Goal: Task Accomplishment & Management: Use online tool/utility

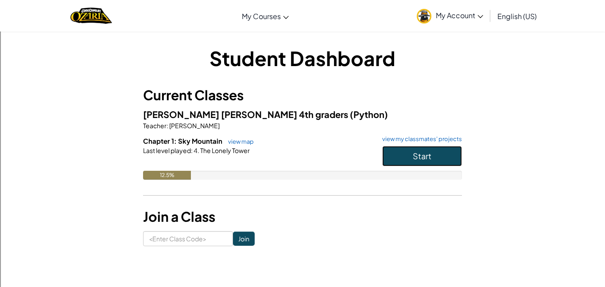
click at [442, 155] on button "Start" at bounding box center [422, 156] width 80 height 20
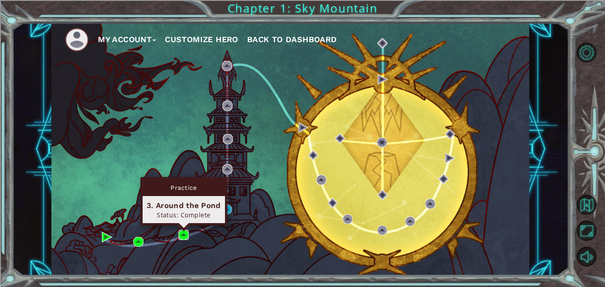
click at [186, 236] on img at bounding box center [184, 234] width 10 height 10
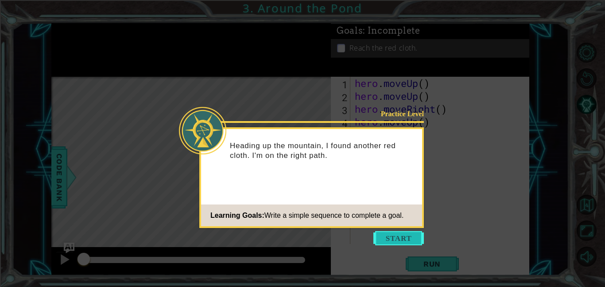
click at [394, 238] on button "Start" at bounding box center [398, 238] width 50 height 14
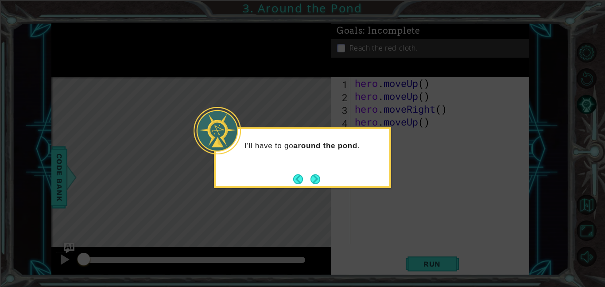
click at [312, 186] on div "I'll have to go around the pond ." at bounding box center [302, 157] width 177 height 61
click at [318, 180] on button "Next" at bounding box center [316, 179] width 10 height 10
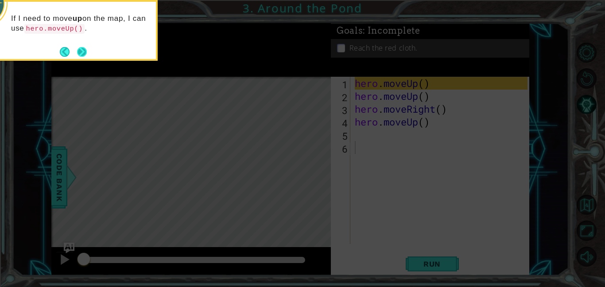
click at [78, 52] on button "Next" at bounding box center [82, 52] width 10 height 10
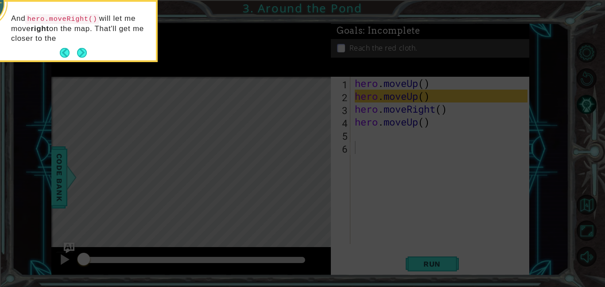
click at [78, 52] on button "Next" at bounding box center [82, 53] width 10 height 10
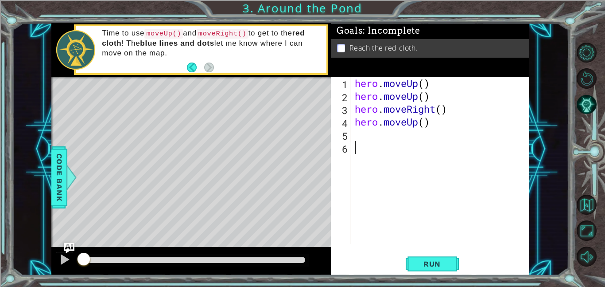
click at [360, 135] on div "hero . moveUp ( ) hero . moveUp ( ) hero . moveRight ( ) hero . moveUp ( )" at bounding box center [442, 173] width 179 height 193
type textarea "m"
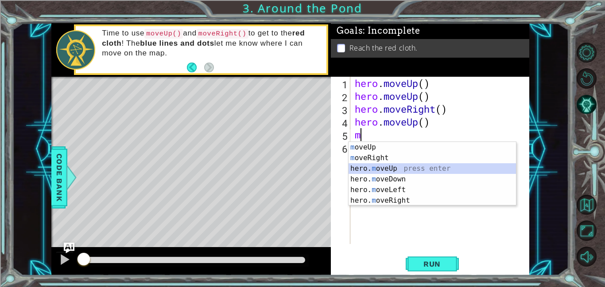
click at [382, 169] on div "m oveUp press enter m oveRight press enter hero. m oveUp press enter hero. m ov…" at bounding box center [432, 184] width 167 height 85
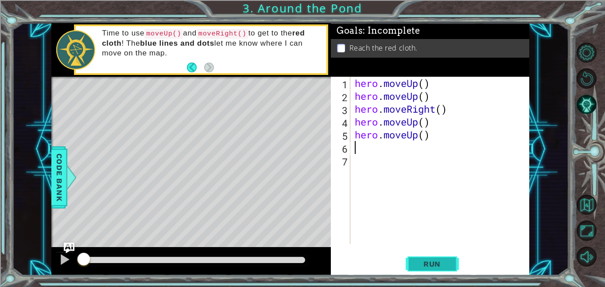
click at [426, 264] on span "Run" at bounding box center [432, 263] width 35 height 9
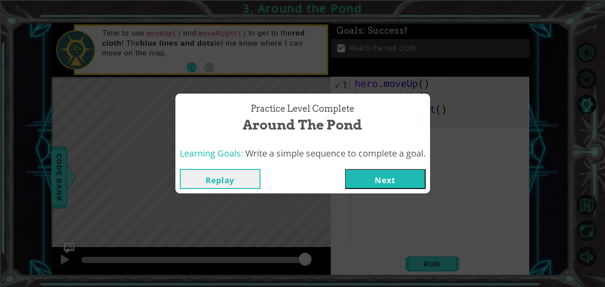
click at [398, 182] on button "Next" at bounding box center [385, 179] width 81 height 20
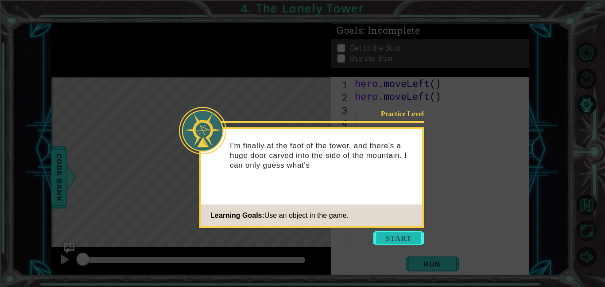
click at [391, 234] on button "Start" at bounding box center [398, 238] width 50 height 14
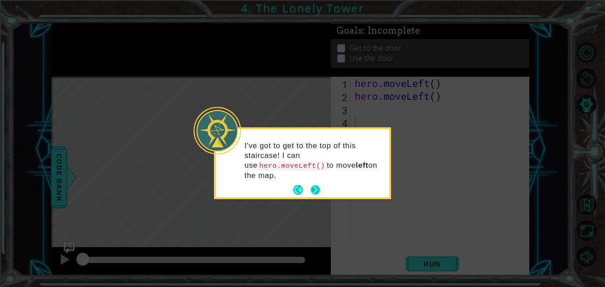
click at [318, 190] on button "Next" at bounding box center [316, 190] width 12 height 12
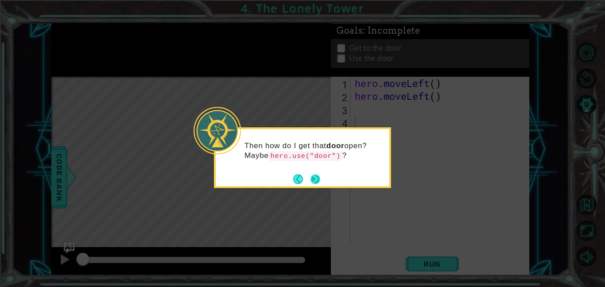
click at [314, 181] on button "Next" at bounding box center [316, 179] width 10 height 10
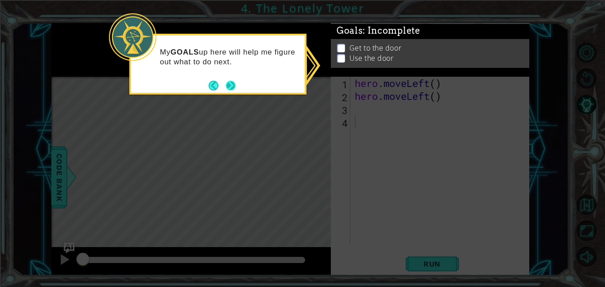
click at [231, 79] on footer at bounding box center [222, 85] width 27 height 13
click at [367, 46] on p "Get to the door" at bounding box center [375, 48] width 52 height 10
click at [379, 95] on icon at bounding box center [302, 143] width 605 height 287
click at [226, 85] on button "Next" at bounding box center [231, 86] width 10 height 10
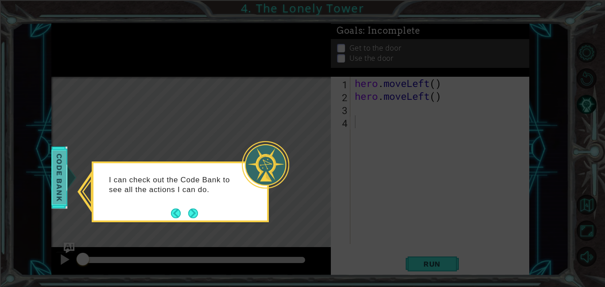
click at [64, 183] on span "Code Bank" at bounding box center [59, 177] width 14 height 54
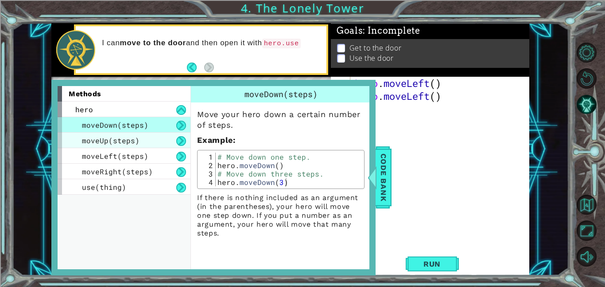
click at [92, 144] on span "moveUp(steps)" at bounding box center [111, 140] width 58 height 9
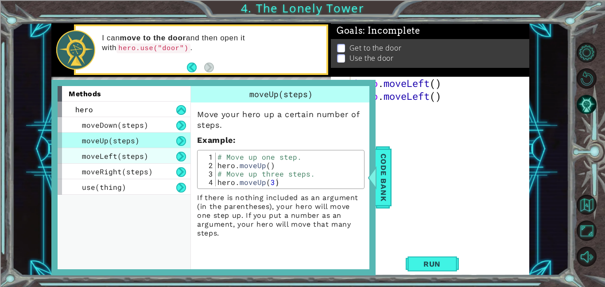
click at [156, 157] on div "moveLeft(steps)" at bounding box center [124, 156] width 133 height 16
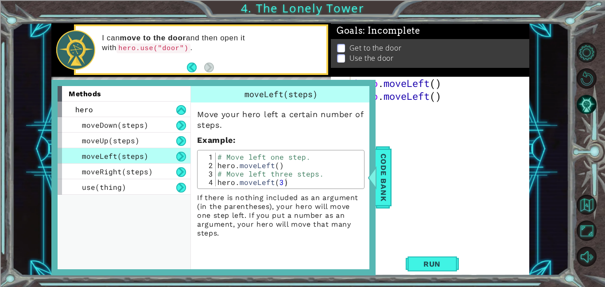
click at [180, 156] on button at bounding box center [181, 156] width 10 height 10
click at [379, 177] on span "Code Bank" at bounding box center [384, 177] width 14 height 54
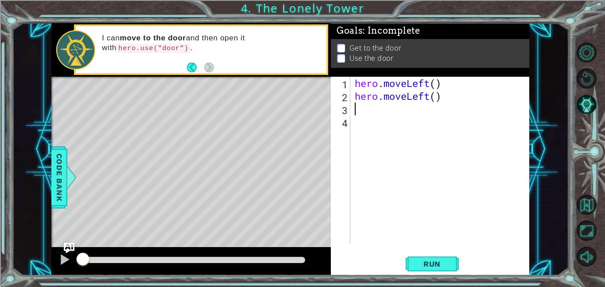
click at [355, 105] on div "hero . moveLeft ( ) hero . moveLeft ( )" at bounding box center [442, 173] width 179 height 193
type textarea "m"
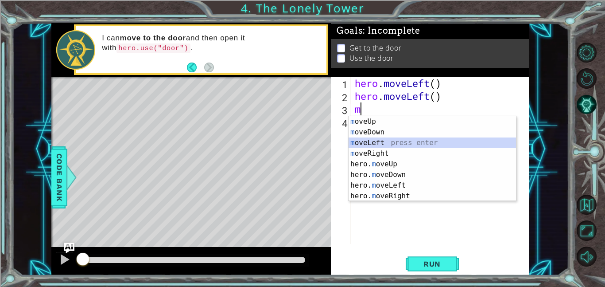
click at [365, 145] on div "m oveUp press enter m oveDown press enter m oveLeft press enter m oveRight pres…" at bounding box center [432, 169] width 167 height 106
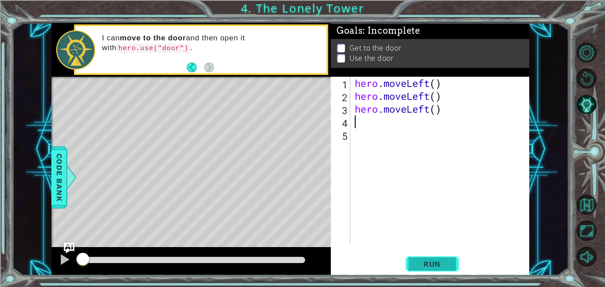
click at [434, 268] on button "Run" at bounding box center [432, 263] width 53 height 20
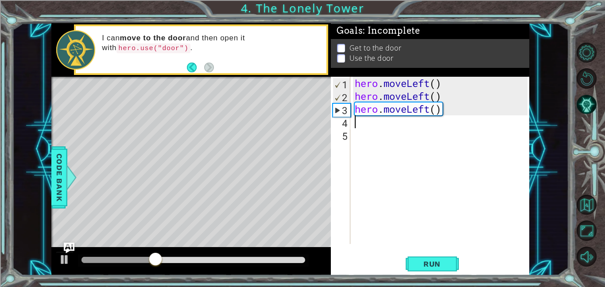
type textarea "m"
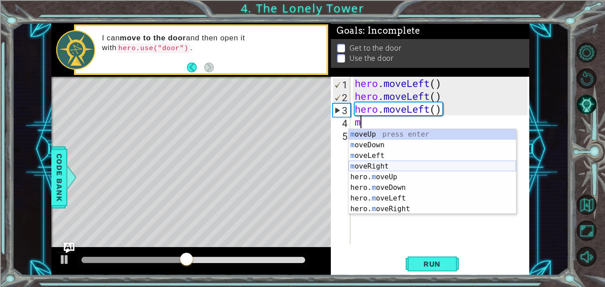
click at [384, 168] on div "m oveUp press enter m oveDown press enter m oveLeft press enter m oveRight pres…" at bounding box center [432, 182] width 167 height 106
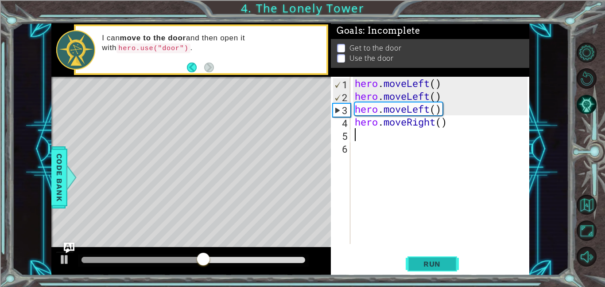
click at [419, 266] on span "Run" at bounding box center [432, 263] width 35 height 9
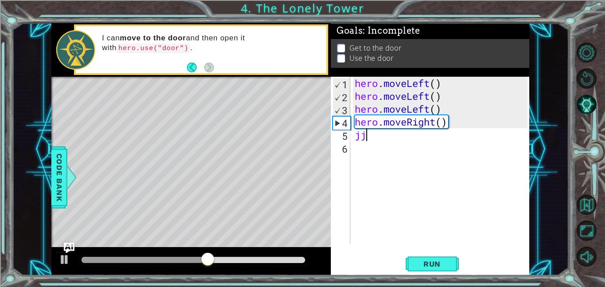
type textarea "j"
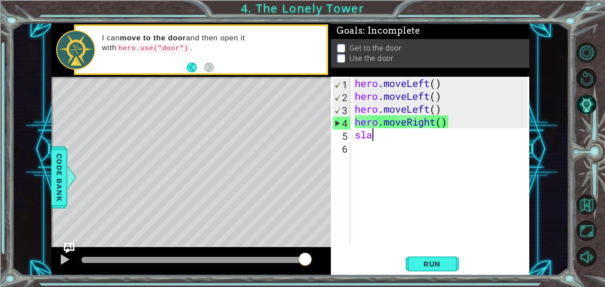
scroll to position [0, 0]
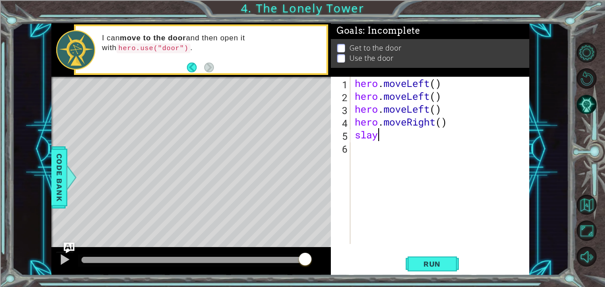
type textarea "slay"
click at [388, 137] on div "hero . moveLeft ( ) hero . moveLeft ( ) hero . moveLeft ( ) hero . moveRight ( …" at bounding box center [442, 173] width 179 height 193
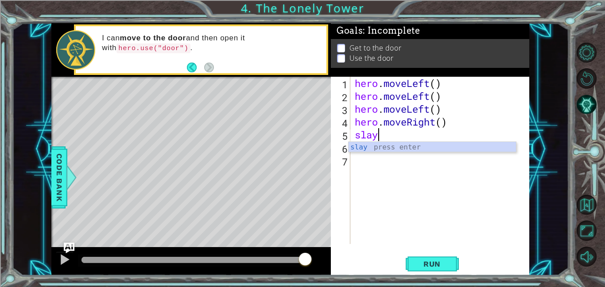
type textarea "s"
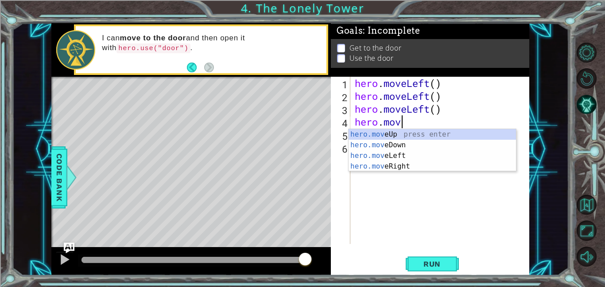
type textarea "[DOMAIN_NAME]"
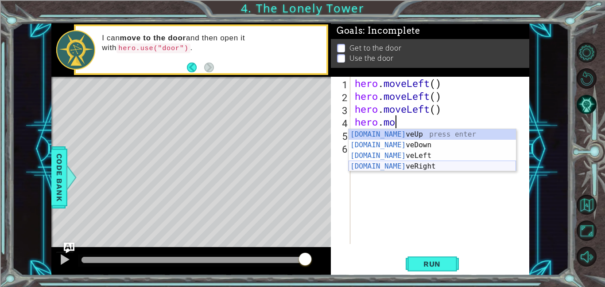
click at [398, 168] on div "[DOMAIN_NAME] veUp press enter [DOMAIN_NAME] veDown press enter [DOMAIN_NAME] v…" at bounding box center [432, 161] width 167 height 64
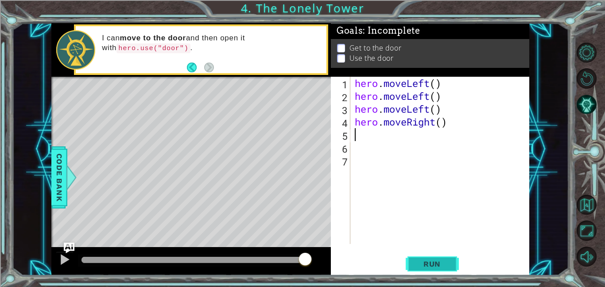
click at [414, 265] on button "Run" at bounding box center [432, 263] width 53 height 20
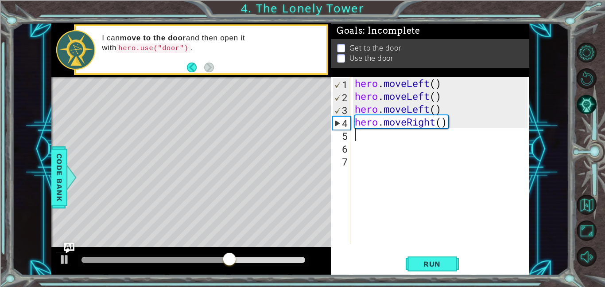
type textarea "m"
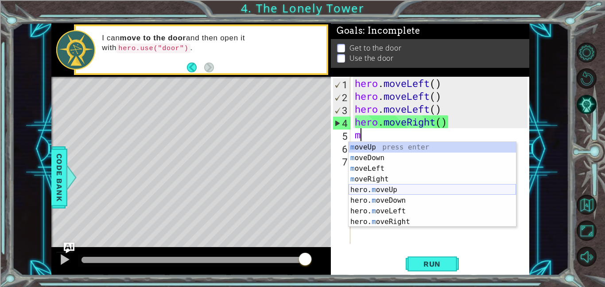
click at [407, 190] on div "m oveUp press enter m oveDown press enter m oveLeft press enter m oveRight pres…" at bounding box center [432, 195] width 167 height 106
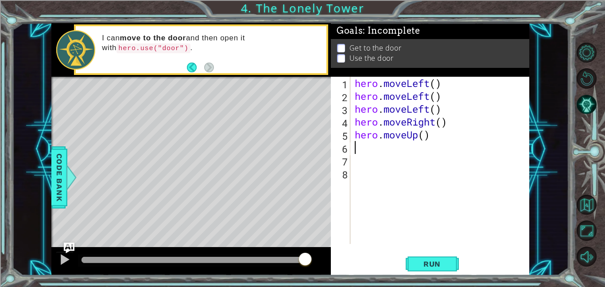
click at [365, 148] on div "hero . moveLeft ( ) hero . moveLeft ( ) hero . moveLeft ( ) hero . moveRight ( …" at bounding box center [442, 173] width 179 height 193
click at [456, 167] on div "hero . moveLeft ( ) hero . moveLeft ( ) hero . moveLeft ( ) hero . moveRight ( …" at bounding box center [442, 173] width 179 height 193
type textarea "m"
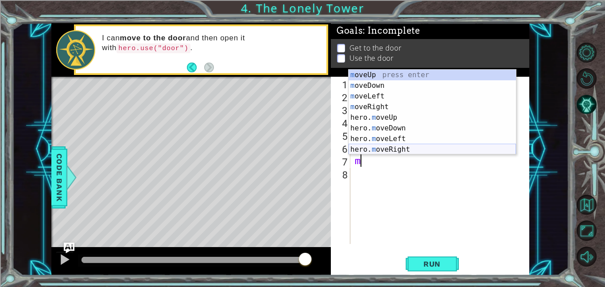
click at [379, 148] on div "m oveUp press enter m oveDown press enter m oveLeft press enter m oveRight pres…" at bounding box center [432, 123] width 167 height 106
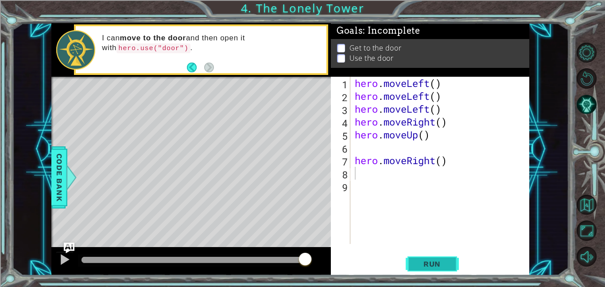
click at [419, 262] on span "Run" at bounding box center [432, 263] width 35 height 9
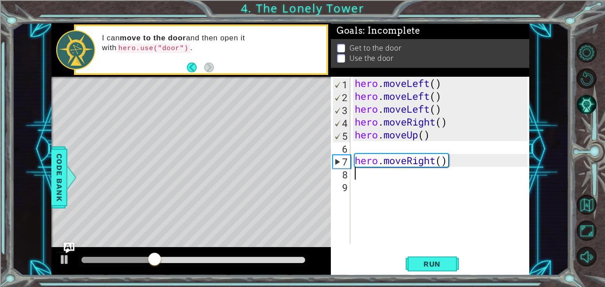
type textarea "m"
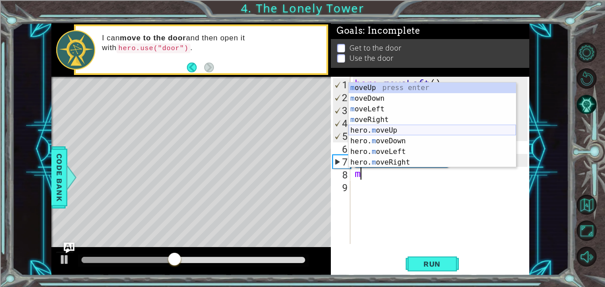
click at [386, 132] on div "m oveUp press enter m oveDown press enter m oveLeft press enter m oveRight pres…" at bounding box center [432, 135] width 167 height 106
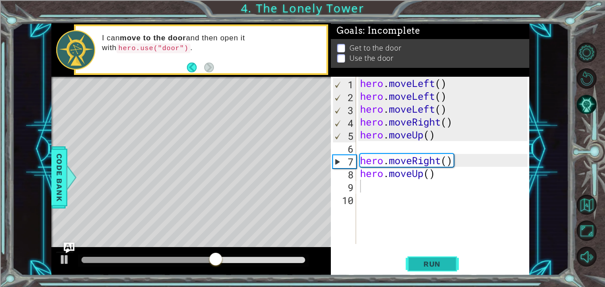
click at [419, 267] on span "Run" at bounding box center [432, 263] width 35 height 9
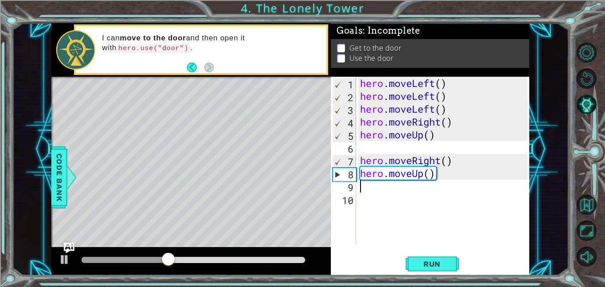
type textarea "m"
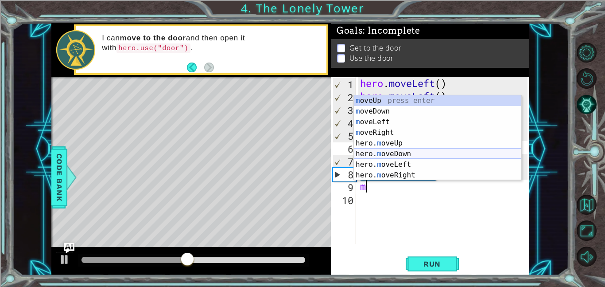
click at [400, 154] on div "m oveUp press enter m oveDown press enter m oveLeft press enter m oveRight pres…" at bounding box center [437, 148] width 167 height 106
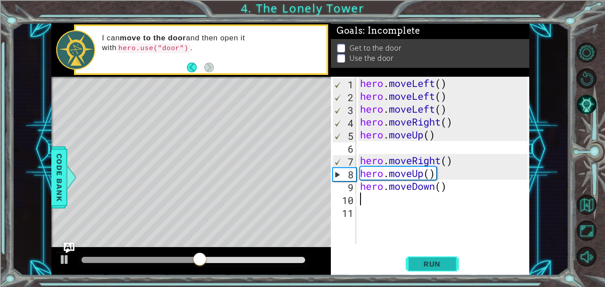
click at [427, 262] on span "Run" at bounding box center [432, 263] width 35 height 9
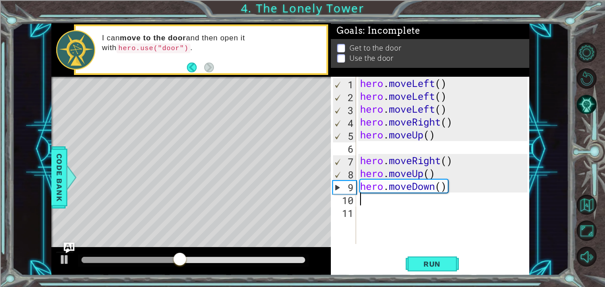
type textarea "m"
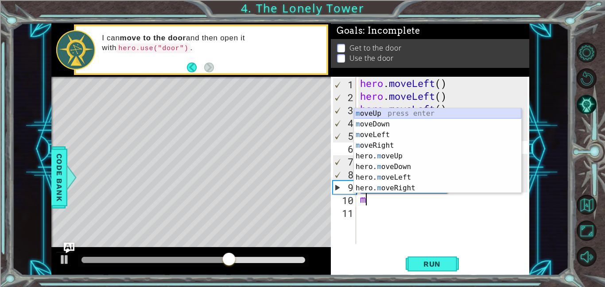
click at [431, 113] on div "m oveUp press enter m oveDown press enter m oveLeft press enter m oveRight pres…" at bounding box center [437, 161] width 167 height 106
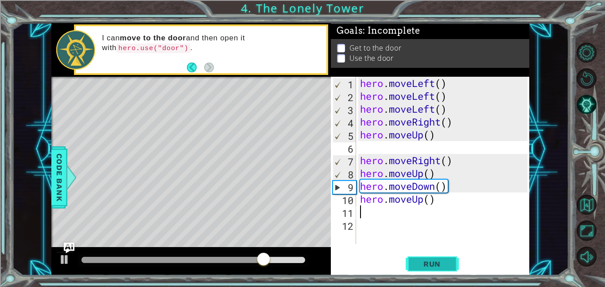
click at [431, 265] on span "Run" at bounding box center [432, 263] width 35 height 9
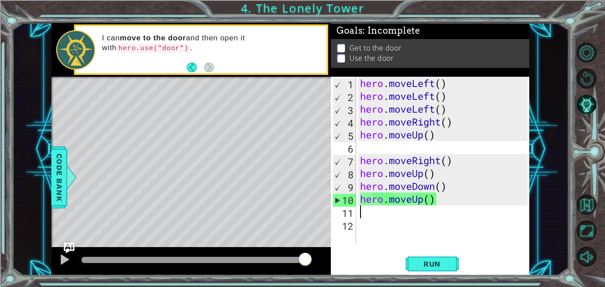
click at [601, 229] on div at bounding box center [591, 154] width 27 height 229
click at [402, 147] on div "hero . moveLeft ( ) hero . moveLeft ( ) hero . moveLeft ( ) hero . moveRight ( …" at bounding box center [445, 173] width 174 height 193
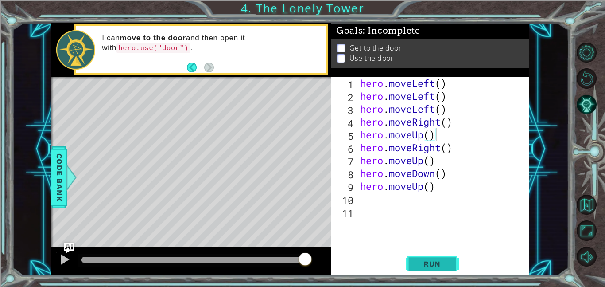
click at [432, 267] on span "Run" at bounding box center [432, 263] width 35 height 9
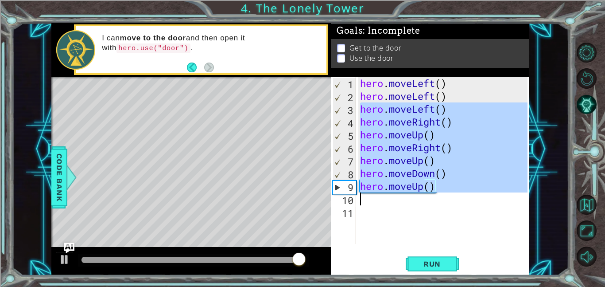
drag, startPoint x: 361, startPoint y: 115, endPoint x: 445, endPoint y: 194, distance: 115.3
click at [445, 194] on div "hero . moveLeft ( ) hero . moveLeft ( ) hero . moveLeft ( ) hero . moveRight ( …" at bounding box center [445, 173] width 174 height 193
type textarea "hero.moveUp()"
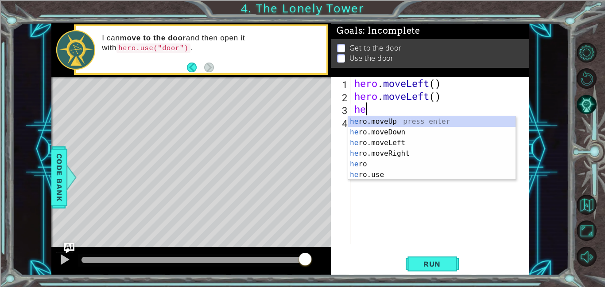
type textarea "hero"
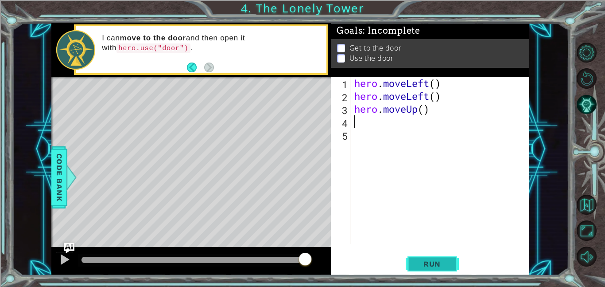
click at [422, 266] on span "Run" at bounding box center [432, 263] width 35 height 9
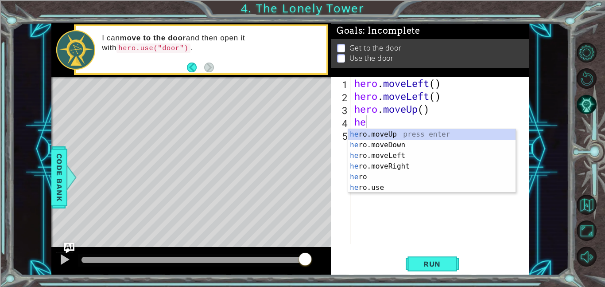
click at [386, 123] on div "hero . moveLeft ( ) hero . moveLeft ( ) hero . moveUp ( ) he" at bounding box center [442, 173] width 179 height 193
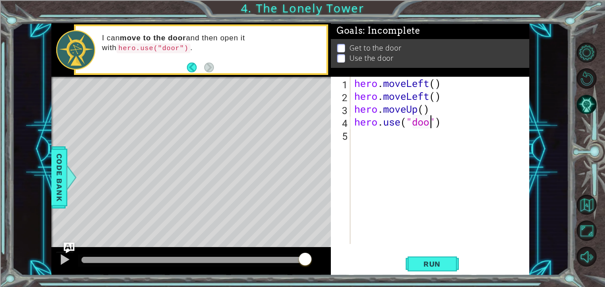
scroll to position [0, 4]
type textarea "hero.use("door")"
click at [415, 261] on span "Run" at bounding box center [432, 263] width 35 height 9
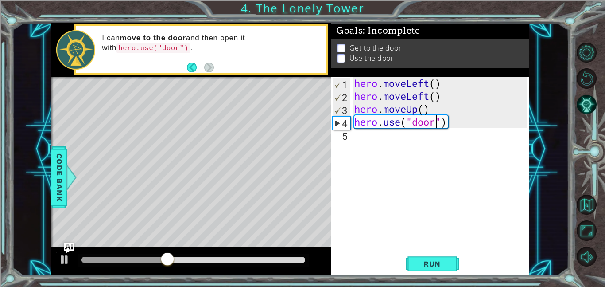
click at [364, 138] on div "hero . moveLeft ( ) hero . moveLeft ( ) hero . moveUp ( ) hero . use ( "door" )" at bounding box center [442, 173] width 179 height 193
type textarea "m"
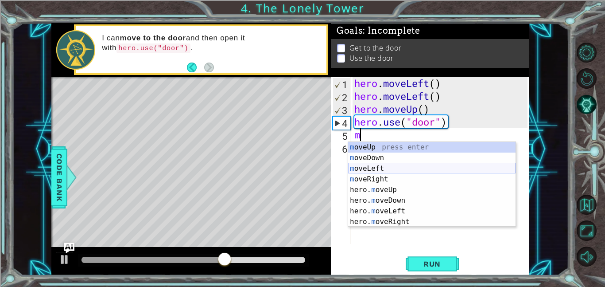
click at [372, 168] on div "m oveUp press enter m oveDown press enter m oveLeft press enter m oveRight pres…" at bounding box center [431, 195] width 167 height 106
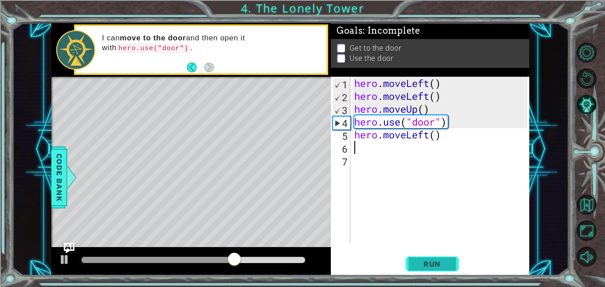
click at [416, 262] on span "Run" at bounding box center [432, 263] width 35 height 9
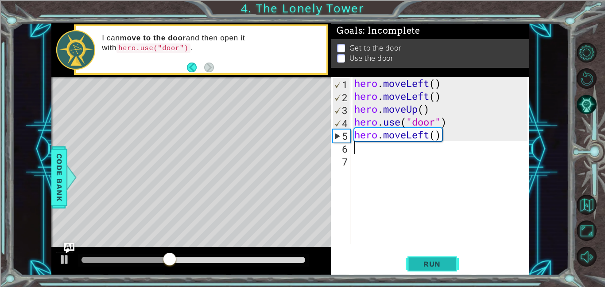
type textarea "m"
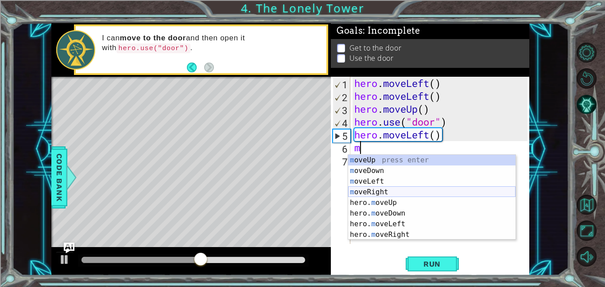
click at [387, 193] on div "m oveUp press enter m oveDown press enter m oveLeft press enter m oveRight pres…" at bounding box center [431, 208] width 167 height 106
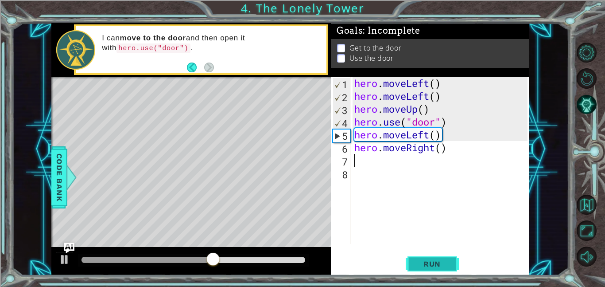
click at [418, 266] on span "Run" at bounding box center [432, 263] width 35 height 9
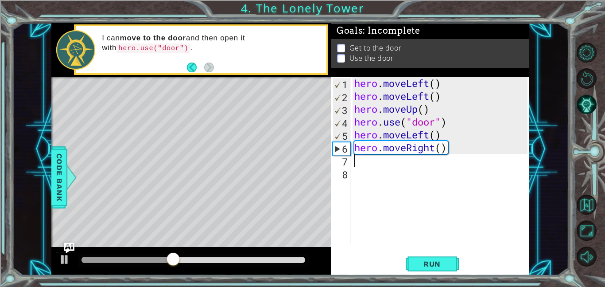
type textarea "m"
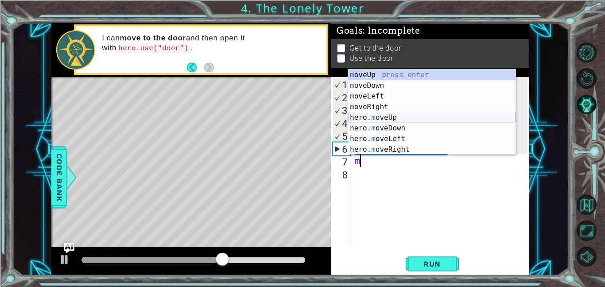
click at [399, 114] on div "m oveUp press enter m oveDown press enter m oveLeft press enter m oveRight pres…" at bounding box center [431, 123] width 167 height 106
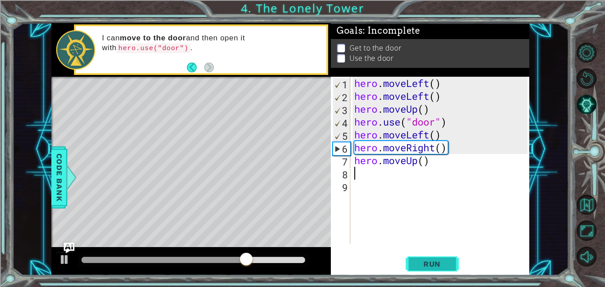
click at [427, 266] on span "Run" at bounding box center [432, 263] width 35 height 9
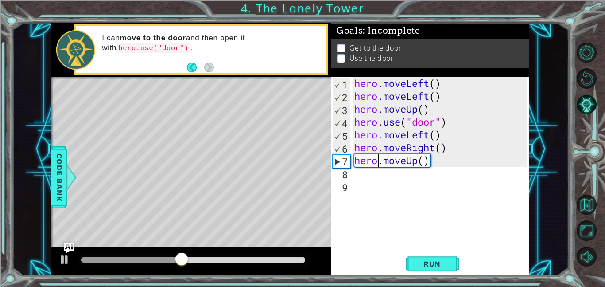
click at [380, 159] on div "hero . moveLeft ( ) hero . moveLeft ( ) hero . moveUp ( ) hero . use ( "door" )…" at bounding box center [442, 173] width 179 height 193
type textarea "hero.moveUp()"
click at [435, 159] on div "hero . moveLeft ( ) hero . moveLeft ( ) hero . moveUp ( ) hero . use ( "door" )…" at bounding box center [442, 173] width 179 height 193
click at [449, 258] on button "Run" at bounding box center [432, 263] width 53 height 20
click at [365, 177] on div "hero . moveLeft ( ) hero . moveLeft ( ) hero . moveUp ( ) hero . use ( "door" )…" at bounding box center [442, 173] width 179 height 193
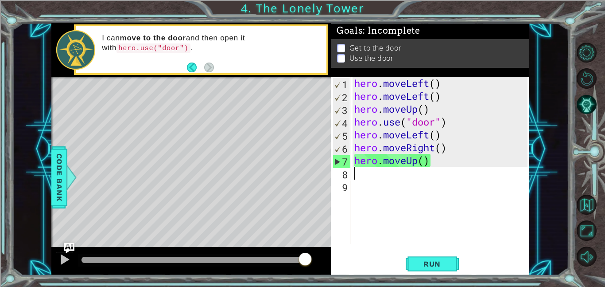
click at [436, 163] on div "hero . moveLeft ( ) hero . moveLeft ( ) hero . moveUp ( ) hero . use ( "door" )…" at bounding box center [442, 173] width 179 height 193
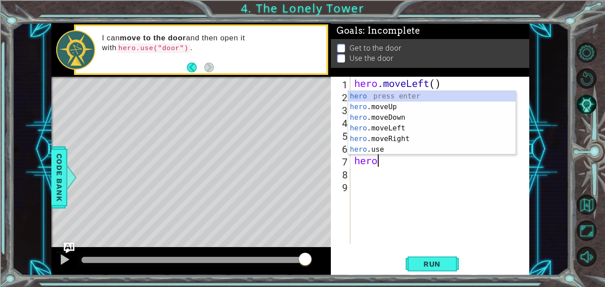
type textarea "h"
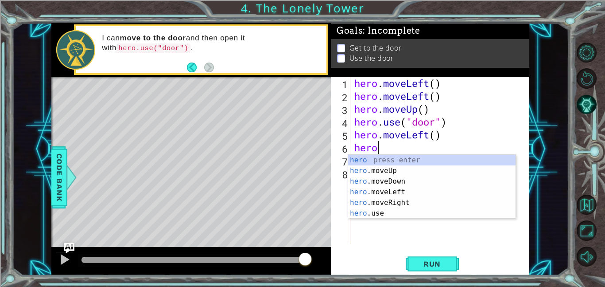
type textarea "h"
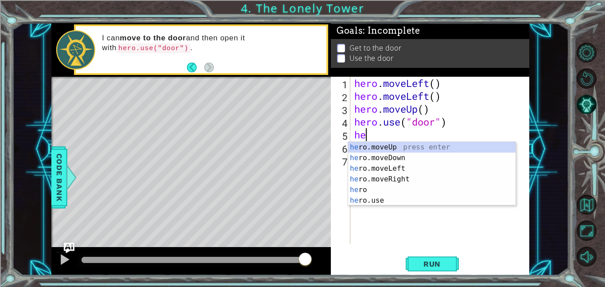
type textarea "h"
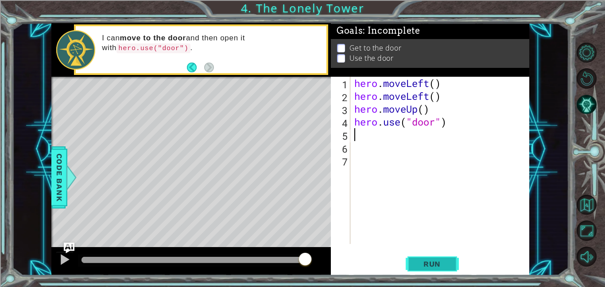
click at [427, 258] on button "Run" at bounding box center [432, 263] width 53 height 20
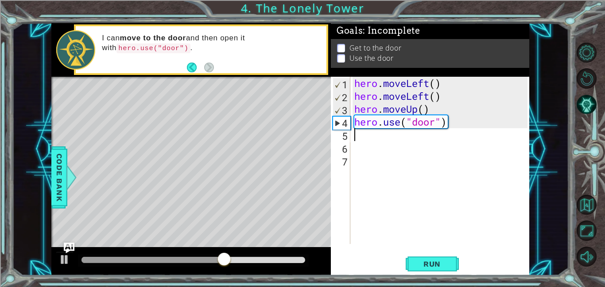
click at [471, 113] on div "hero . moveLeft ( ) hero . moveLeft ( ) hero . moveUp ( ) hero . use ( "door" )" at bounding box center [442, 173] width 179 height 193
type textarea "hero.moveUp()"
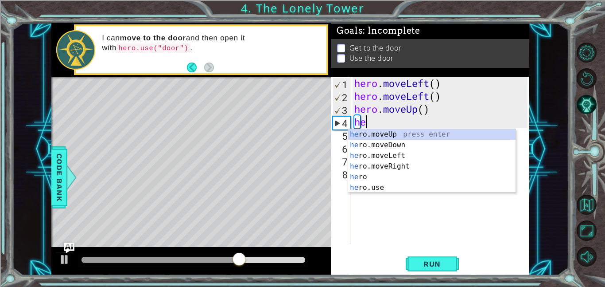
type textarea "hero"
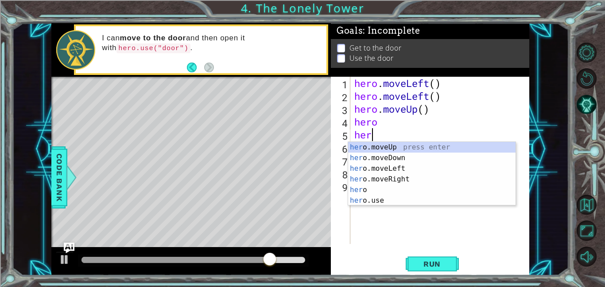
type textarea "hero"
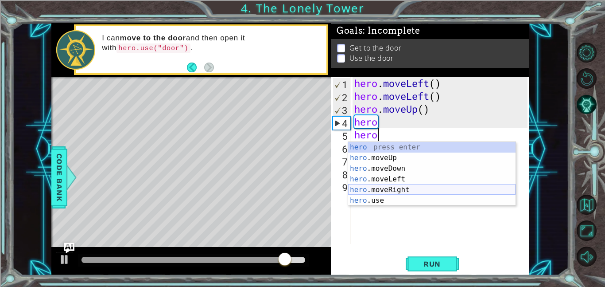
click at [431, 190] on div "hero press enter hero .moveUp press enter hero .moveDown press enter hero .move…" at bounding box center [431, 184] width 167 height 85
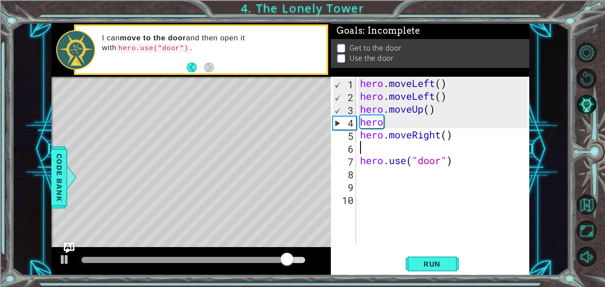
scroll to position [0, 0]
click at [419, 124] on div "hero . moveLeft ( ) hero . moveLeft ( ) hero . moveUp ( ) hero hero . moveRight…" at bounding box center [445, 173] width 174 height 193
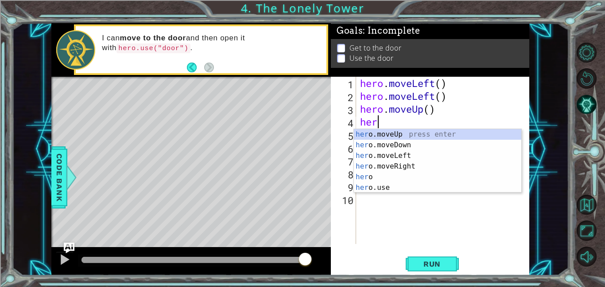
type textarea "he"
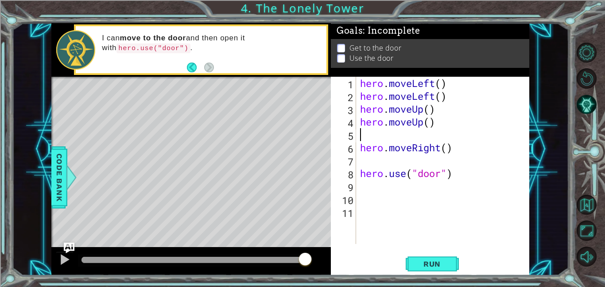
type textarea "hero.moveUp()"
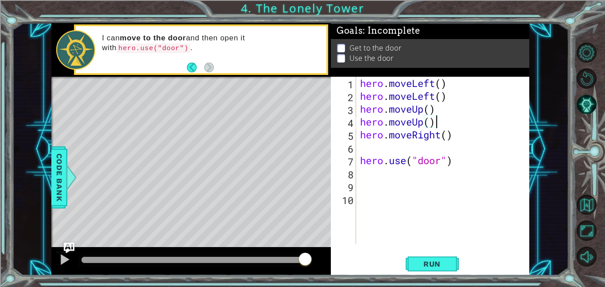
click at [419, 147] on div "hero . moveLeft ( ) hero . moveLeft ( ) hero . moveUp ( ) hero . moveUp ( ) her…" at bounding box center [445, 173] width 174 height 193
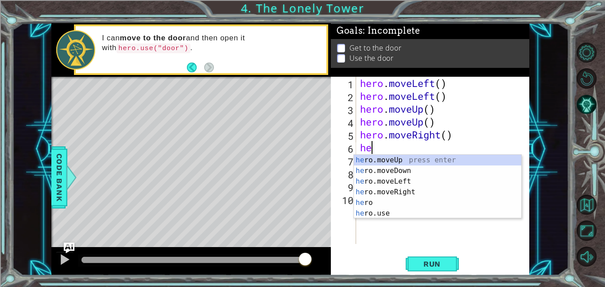
type textarea "hero"
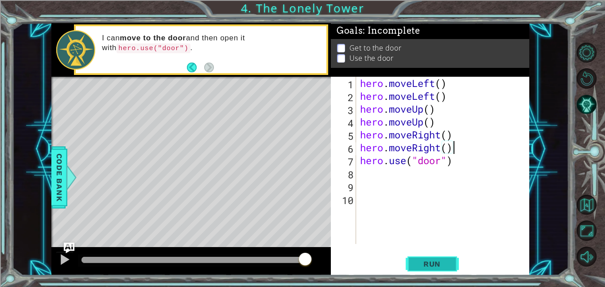
type textarea "hero.moveRight()"
click at [414, 262] on button "Run" at bounding box center [432, 263] width 53 height 20
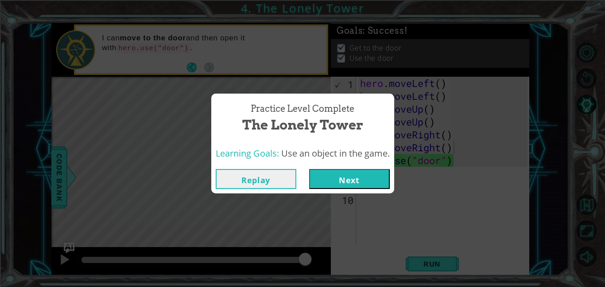
click at [357, 180] on button "Next" at bounding box center [349, 179] width 81 height 20
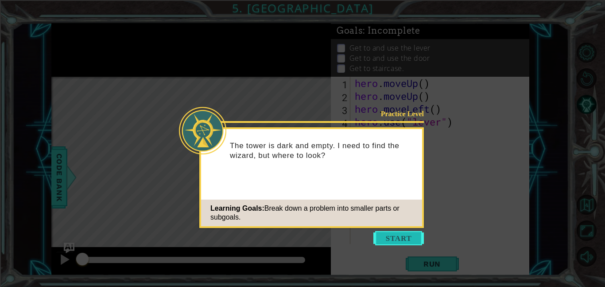
click at [397, 241] on button "Start" at bounding box center [398, 238] width 50 height 14
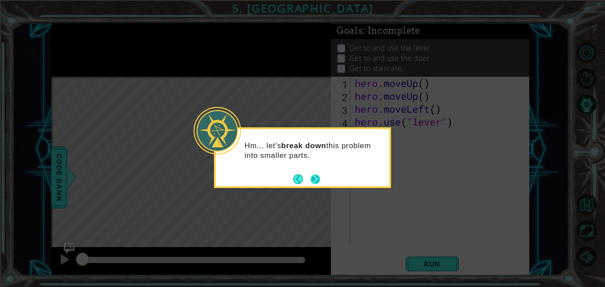
click at [315, 176] on button "Next" at bounding box center [316, 179] width 10 height 10
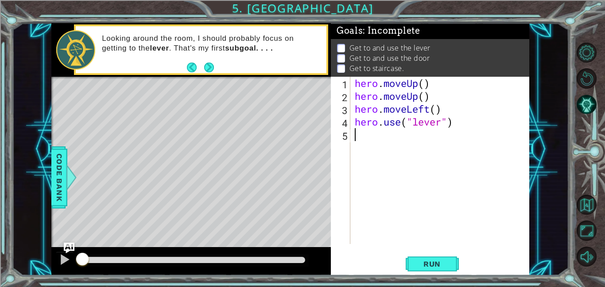
type textarea "m"
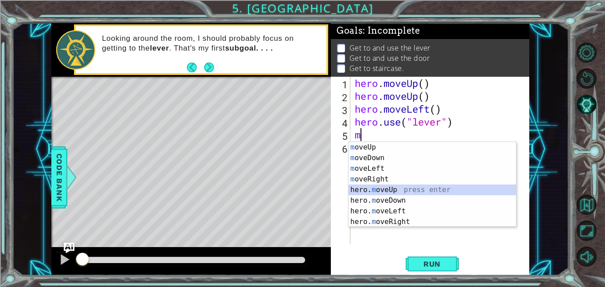
click at [396, 191] on div "m oveUp press enter m oveDown press enter m oveLeft press enter m oveRight pres…" at bounding box center [432, 195] width 167 height 106
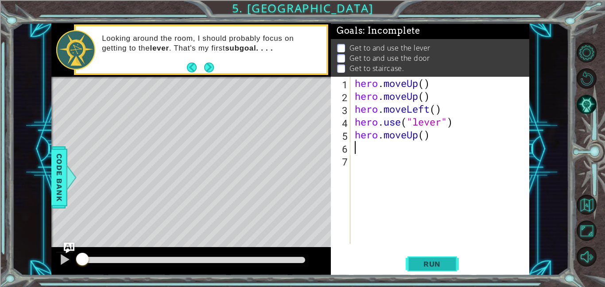
click at [422, 263] on span "Run" at bounding box center [432, 263] width 35 height 9
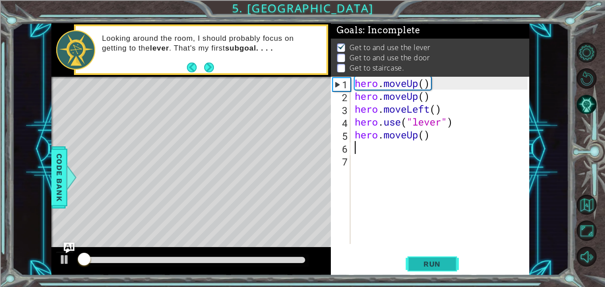
scroll to position [1, 0]
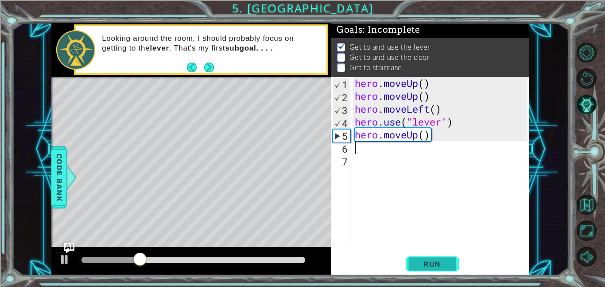
type textarea "m"
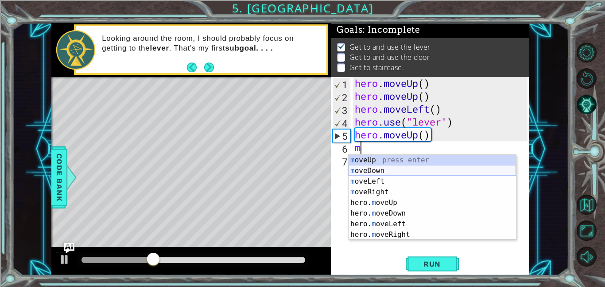
click at [397, 168] on div "m oveUp press enter m oveDown press enter m oveLeft press enter m oveRight pres…" at bounding box center [432, 208] width 167 height 106
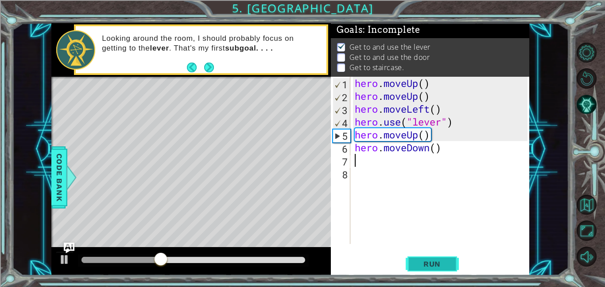
click at [417, 271] on button "Run" at bounding box center [432, 263] width 53 height 20
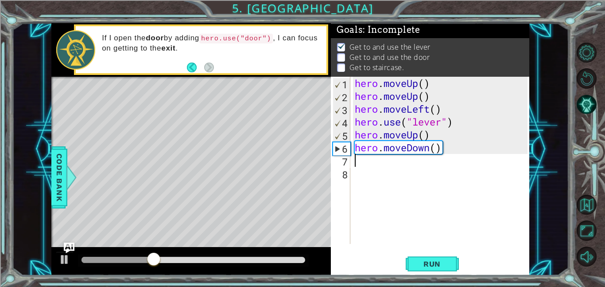
type textarea "m"
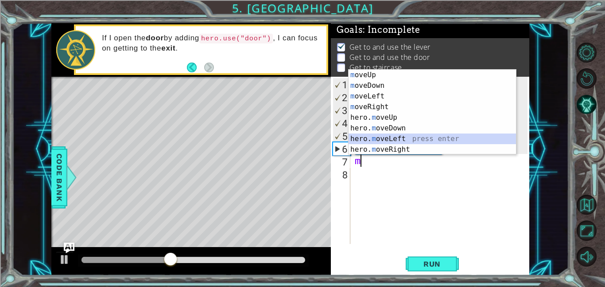
click at [383, 138] on div "m oveUp press enter m oveDown press enter m oveLeft press enter m oveRight pres…" at bounding box center [432, 123] width 167 height 106
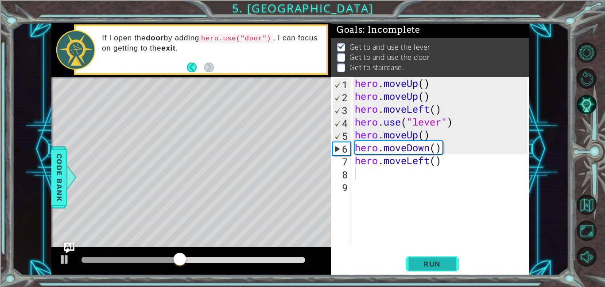
click at [423, 265] on span "Run" at bounding box center [432, 263] width 35 height 9
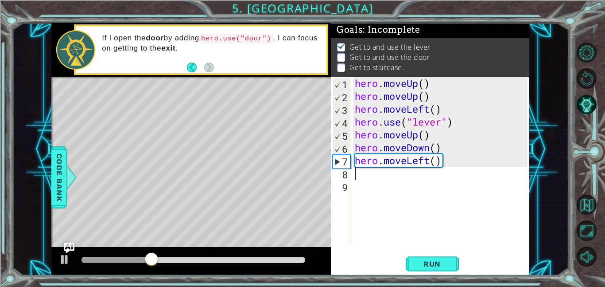
type textarea "m"
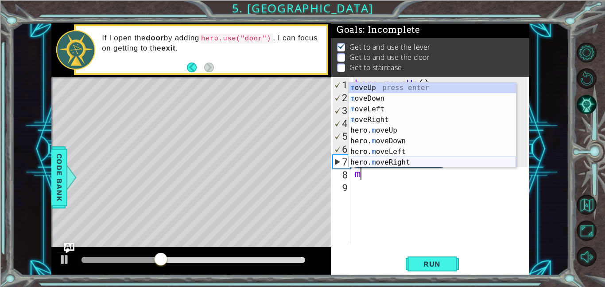
click at [410, 160] on div "m oveUp press enter m oveDown press enter m oveLeft press enter m oveRight pres…" at bounding box center [432, 135] width 167 height 106
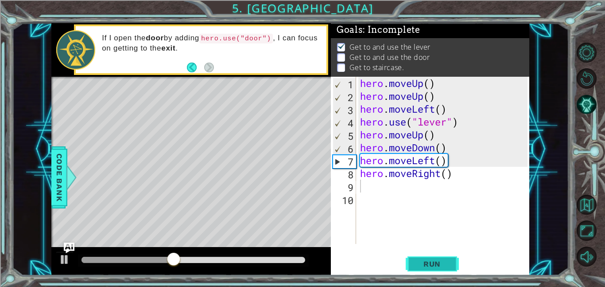
click at [422, 258] on button "Run" at bounding box center [432, 263] width 53 height 20
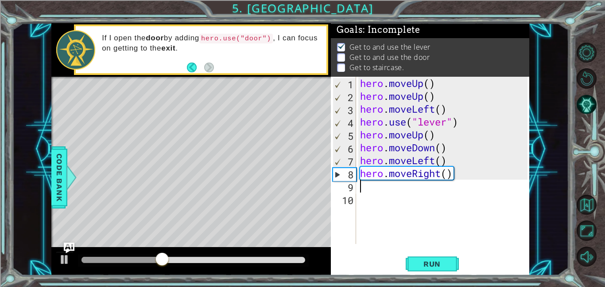
type textarea "m"
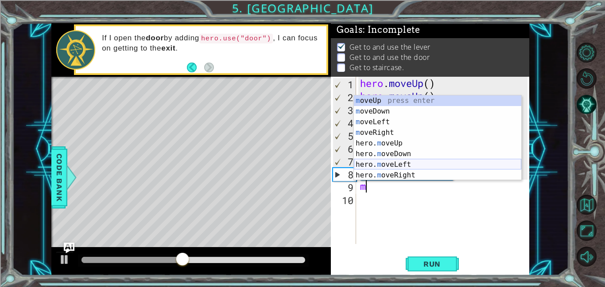
click at [390, 163] on div "m oveUp press enter m oveDown press enter m oveLeft press enter m oveRight pres…" at bounding box center [437, 148] width 167 height 106
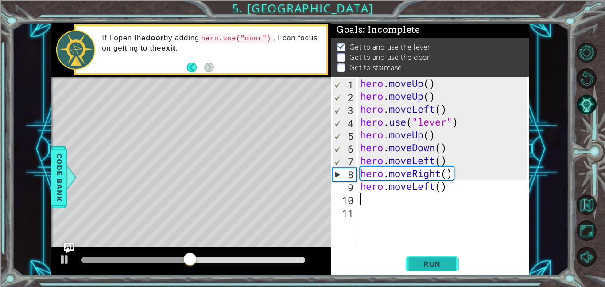
click at [424, 263] on span "Run" at bounding box center [432, 263] width 35 height 9
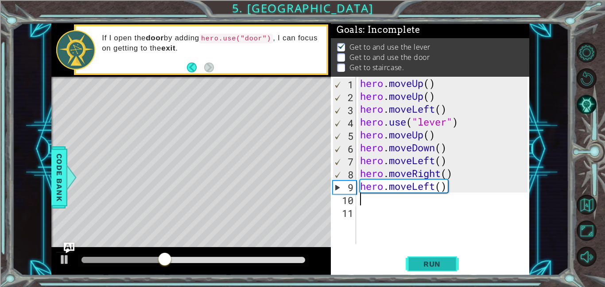
type textarea "m"
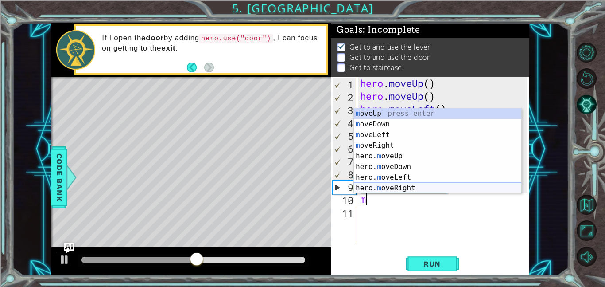
click at [409, 188] on div "m oveUp press enter m oveDown press enter m oveLeft press enter m oveRight pres…" at bounding box center [437, 161] width 167 height 106
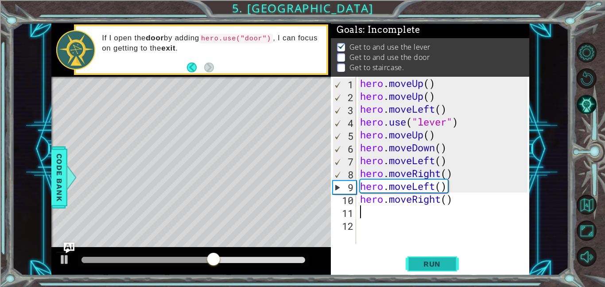
click at [419, 260] on span "Run" at bounding box center [432, 263] width 35 height 9
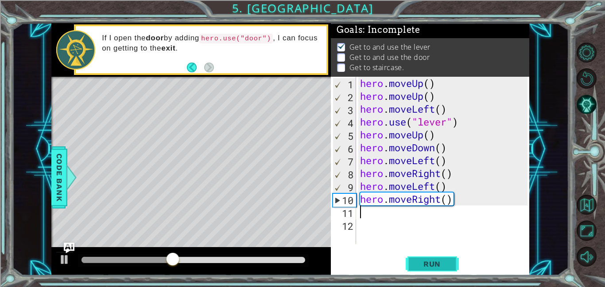
type textarea "m"
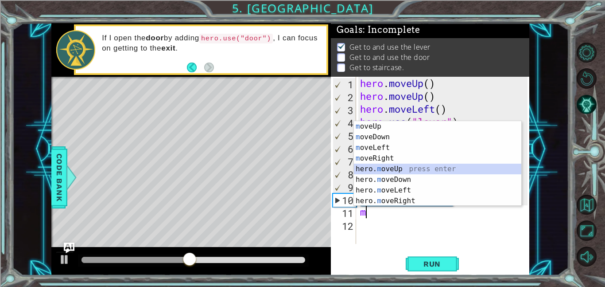
click at [396, 166] on div "m oveUp press enter m oveDown press enter m oveLeft press enter m oveRight pres…" at bounding box center [437, 174] width 167 height 106
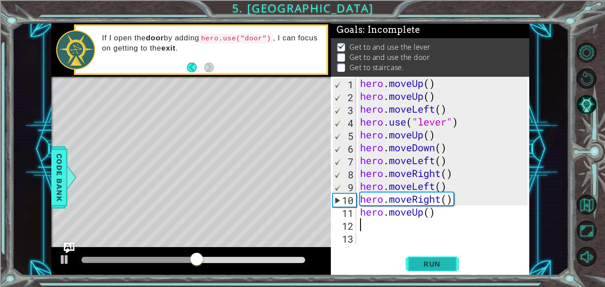
click at [418, 264] on span "Run" at bounding box center [432, 263] width 35 height 9
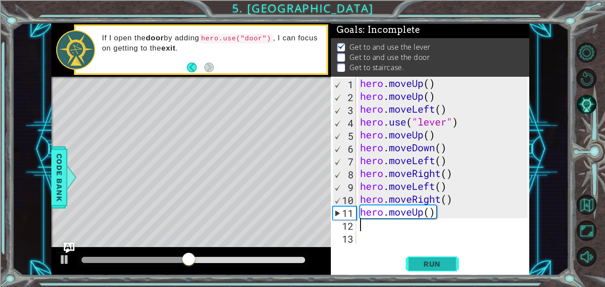
type textarea "m"
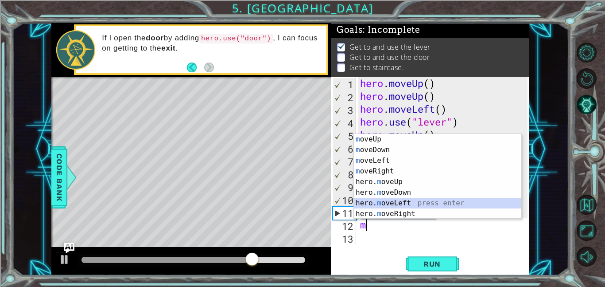
click at [418, 204] on div "m oveUp press enter m oveDown press enter m oveLeft press enter m oveRight pres…" at bounding box center [437, 187] width 167 height 106
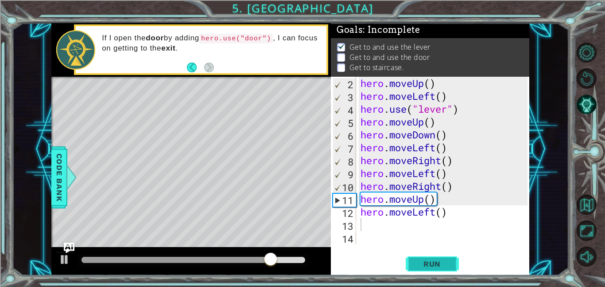
click at [430, 263] on span "Run" at bounding box center [432, 263] width 35 height 9
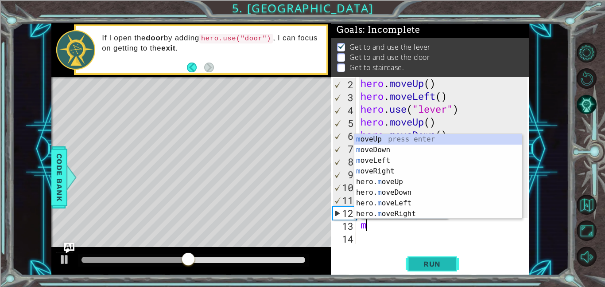
type textarea "m"
click at [408, 212] on div "m oveUp press enter m oveDown press enter m oveLeft press enter m oveRight pres…" at bounding box center [437, 187] width 167 height 106
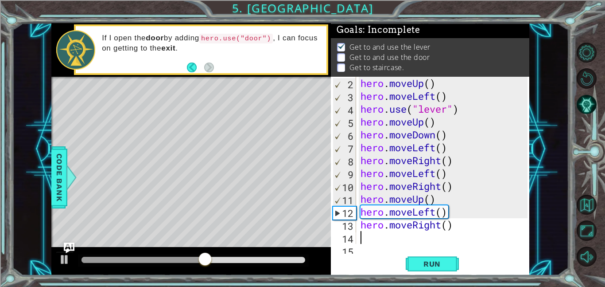
scroll to position [26, 0]
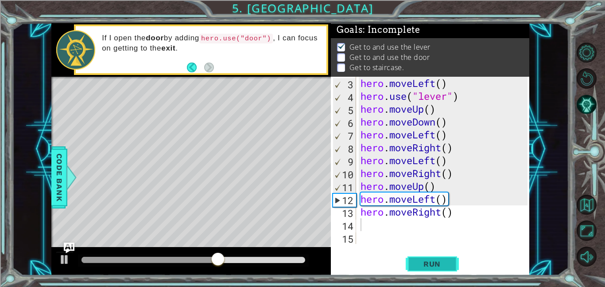
click at [427, 263] on span "Run" at bounding box center [432, 263] width 35 height 9
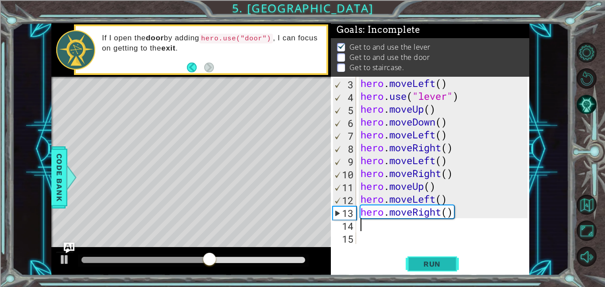
type textarea "m"
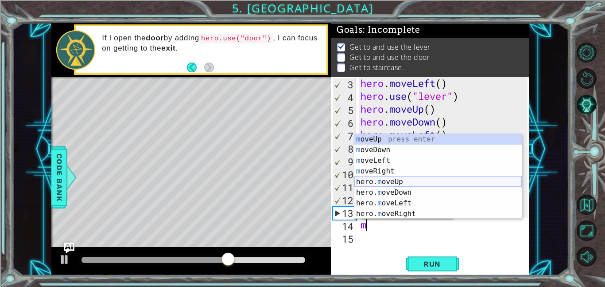
click at [405, 181] on div "m oveUp press enter m oveDown press enter m oveLeft press enter m oveRight pres…" at bounding box center [437, 187] width 167 height 106
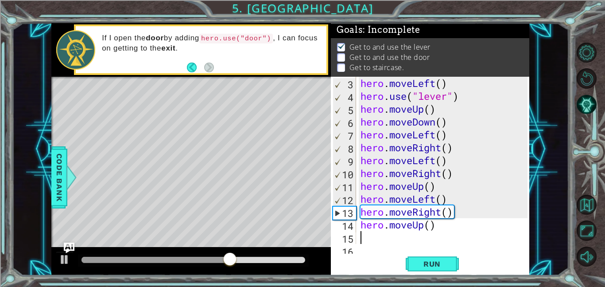
scroll to position [39, 0]
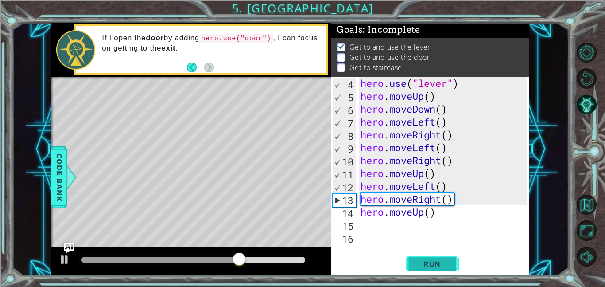
click at [422, 258] on button "Run" at bounding box center [432, 263] width 53 height 20
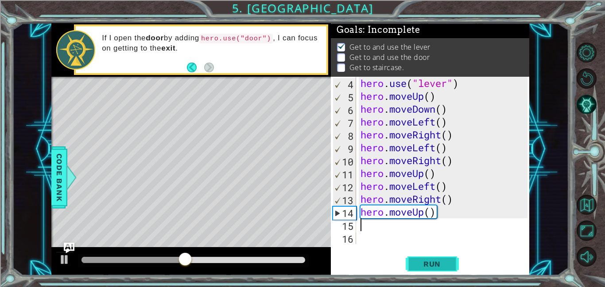
type textarea "m"
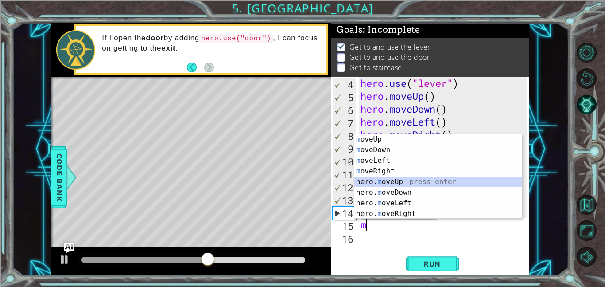
click at [410, 181] on div "m oveUp press enter m oveDown press enter m oveLeft press enter m oveRight pres…" at bounding box center [437, 187] width 167 height 106
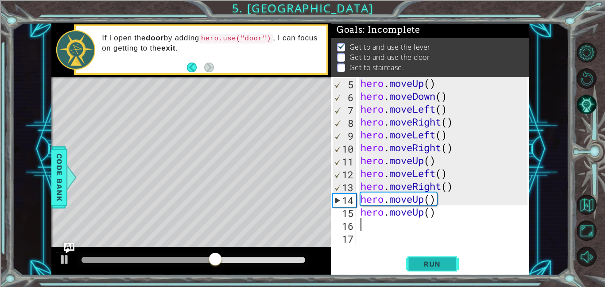
click at [419, 264] on span "Run" at bounding box center [432, 263] width 35 height 9
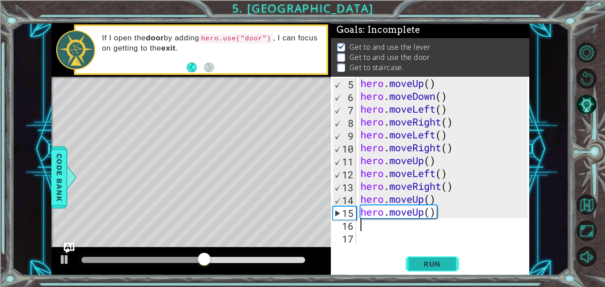
type textarea "m"
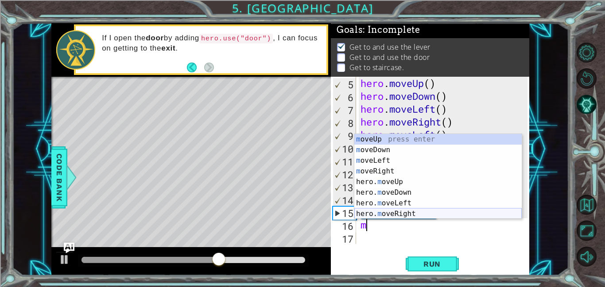
click at [413, 216] on div "m oveUp press enter m oveDown press enter m oveLeft press enter m oveRight pres…" at bounding box center [437, 187] width 167 height 106
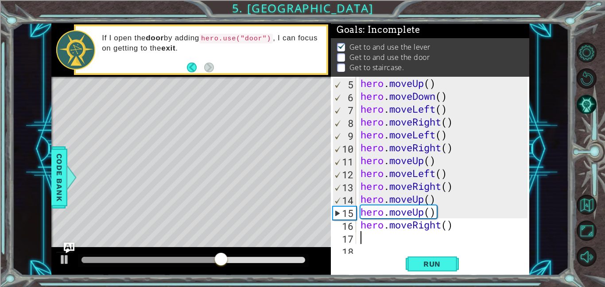
scroll to position [64, 0]
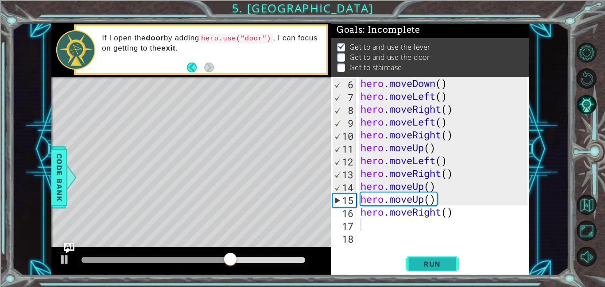
click at [430, 260] on span "Run" at bounding box center [432, 263] width 35 height 9
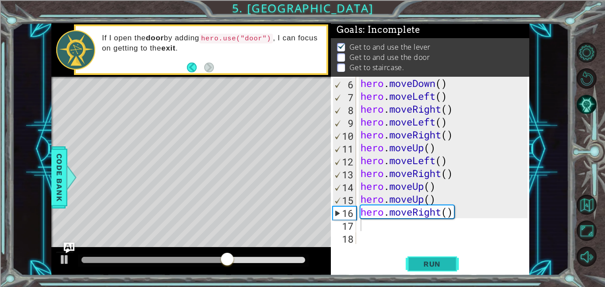
click at [430, 260] on span "Run" at bounding box center [432, 263] width 35 height 9
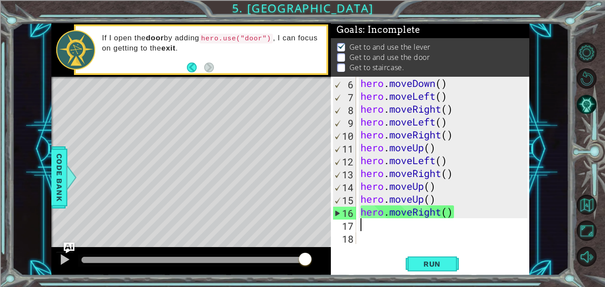
type textarea "m"
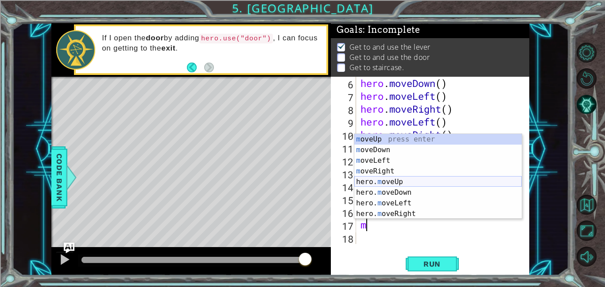
click at [430, 179] on div "m oveUp press enter m oveDown press enter m oveLeft press enter m oveRight pres…" at bounding box center [437, 187] width 167 height 106
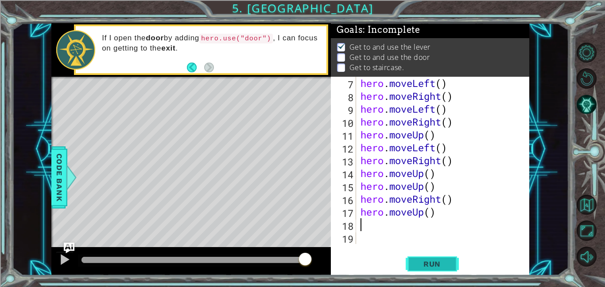
click at [431, 260] on span "Run" at bounding box center [432, 263] width 35 height 9
